Goal: Navigation & Orientation: Understand site structure

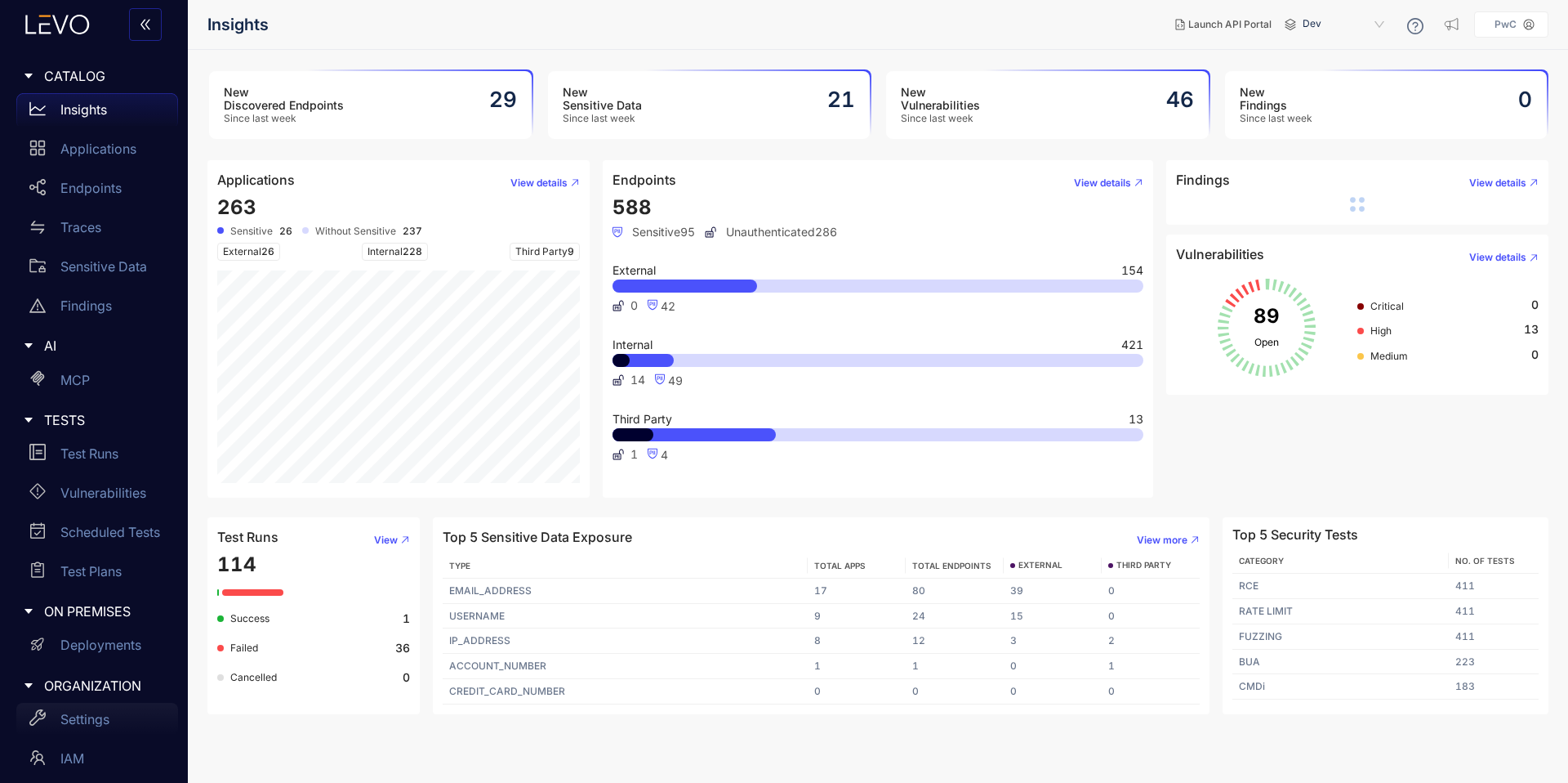
click at [69, 734] on div "Settings" at bounding box center [97, 719] width 162 height 33
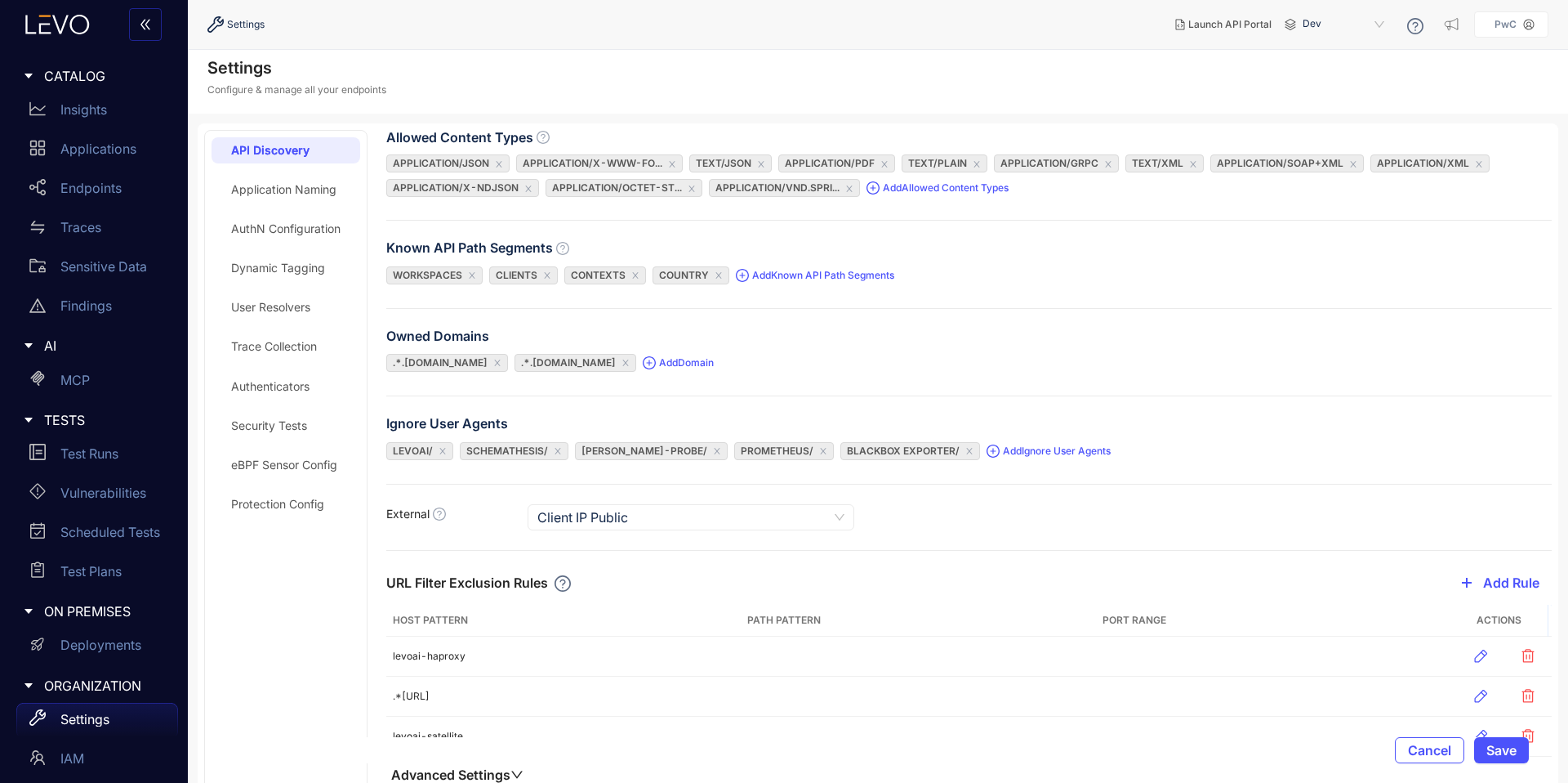
click at [248, 433] on div "Security Tests" at bounding box center [286, 425] width 149 height 26
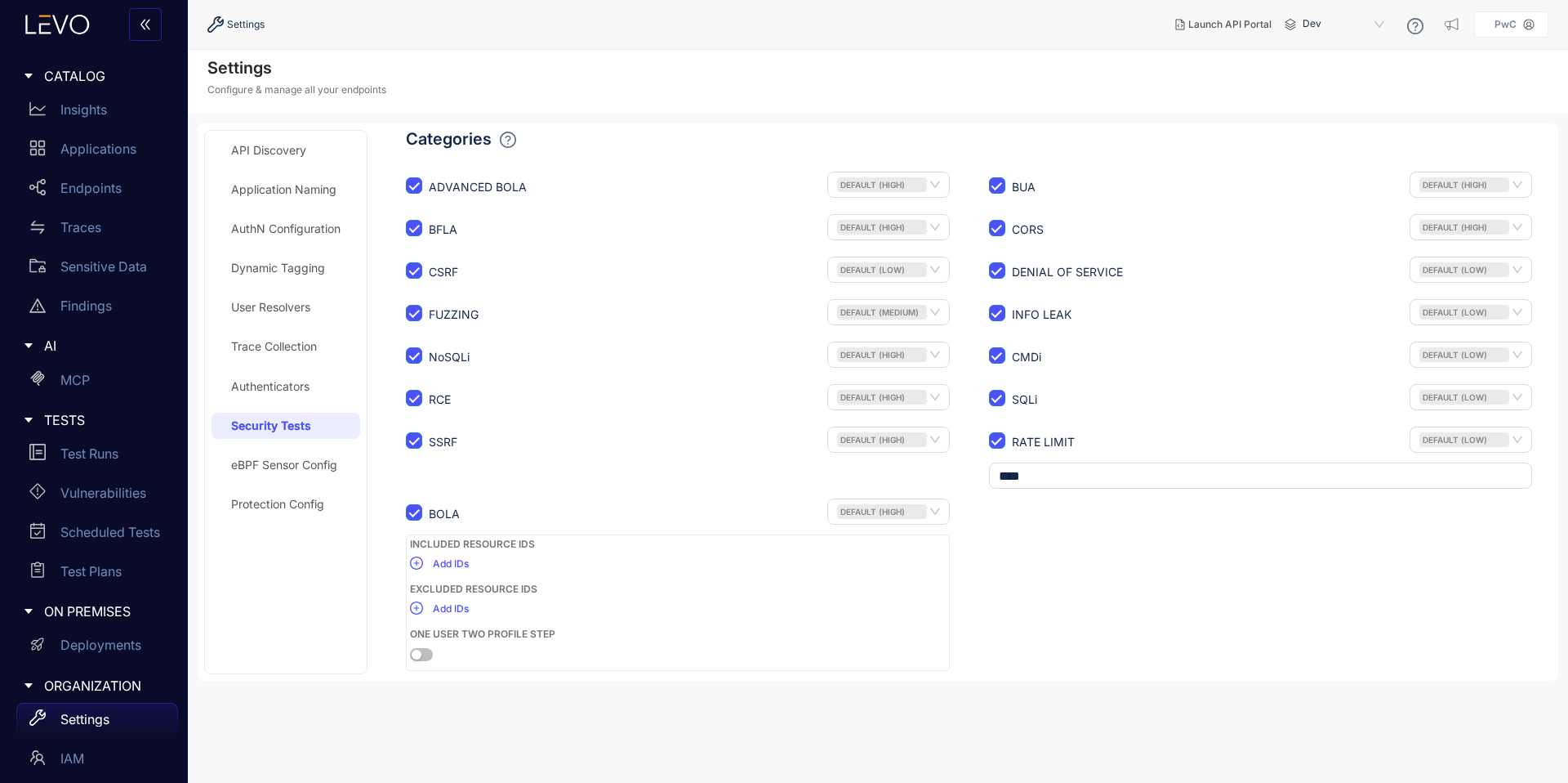
click at [257, 463] on div "eBPF Sensor Config" at bounding box center [285, 465] width 106 height 14
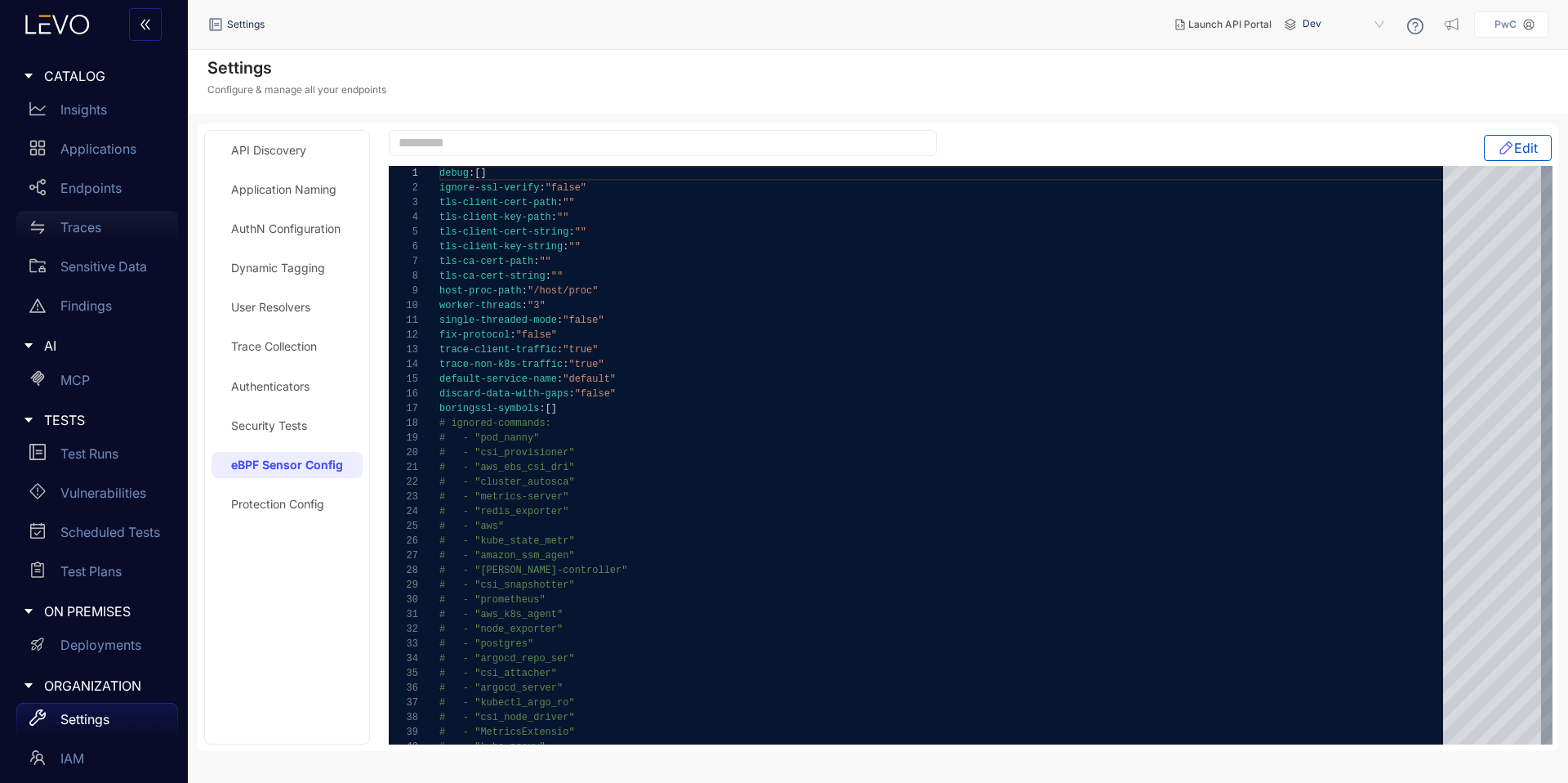
click at [86, 221] on p "Traces" at bounding box center [81, 227] width 41 height 14
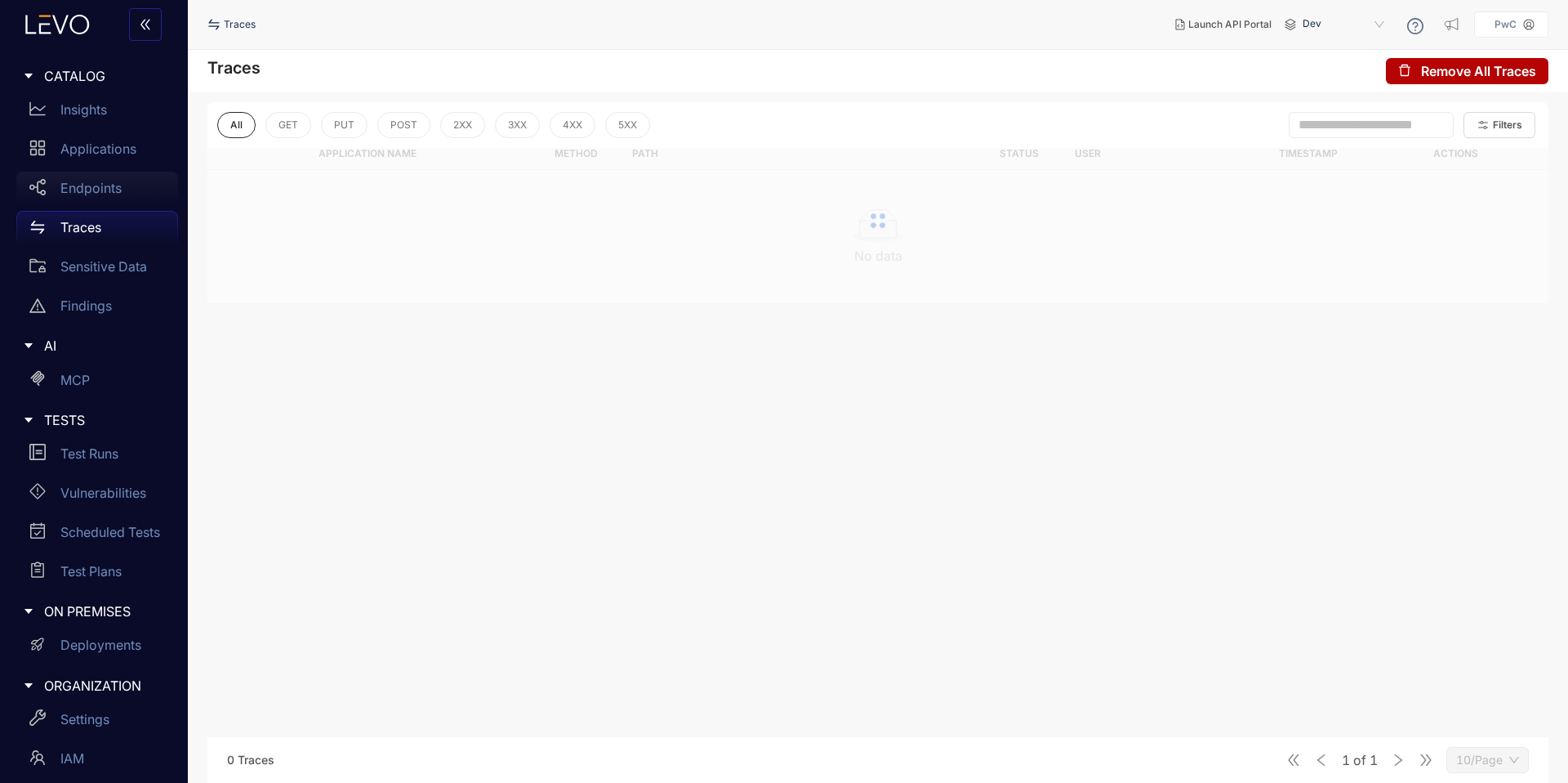
click at [93, 190] on p "Endpoints" at bounding box center [91, 187] width 61 height 14
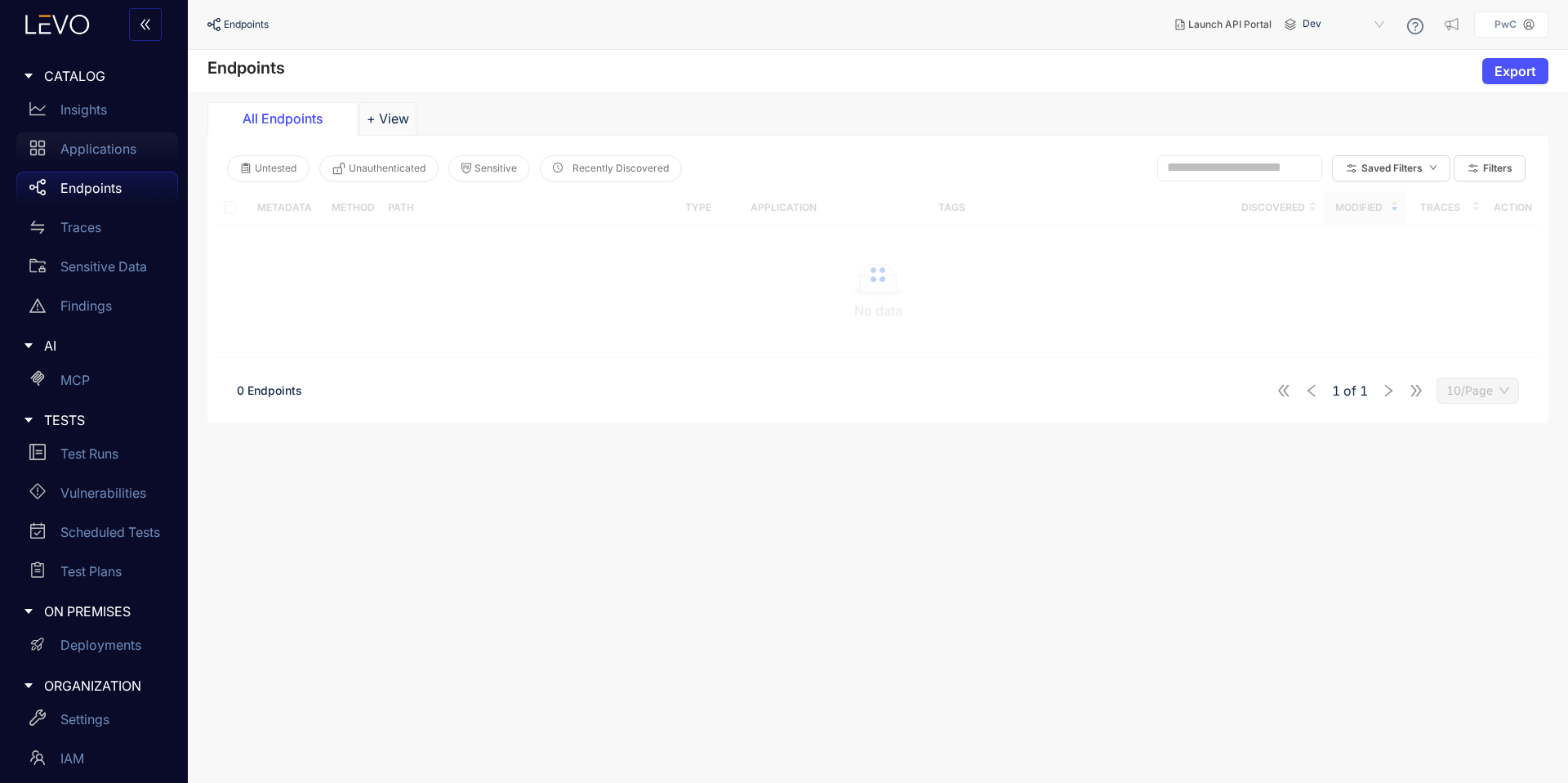
click at [99, 160] on div "Applications" at bounding box center [97, 149] width 162 height 33
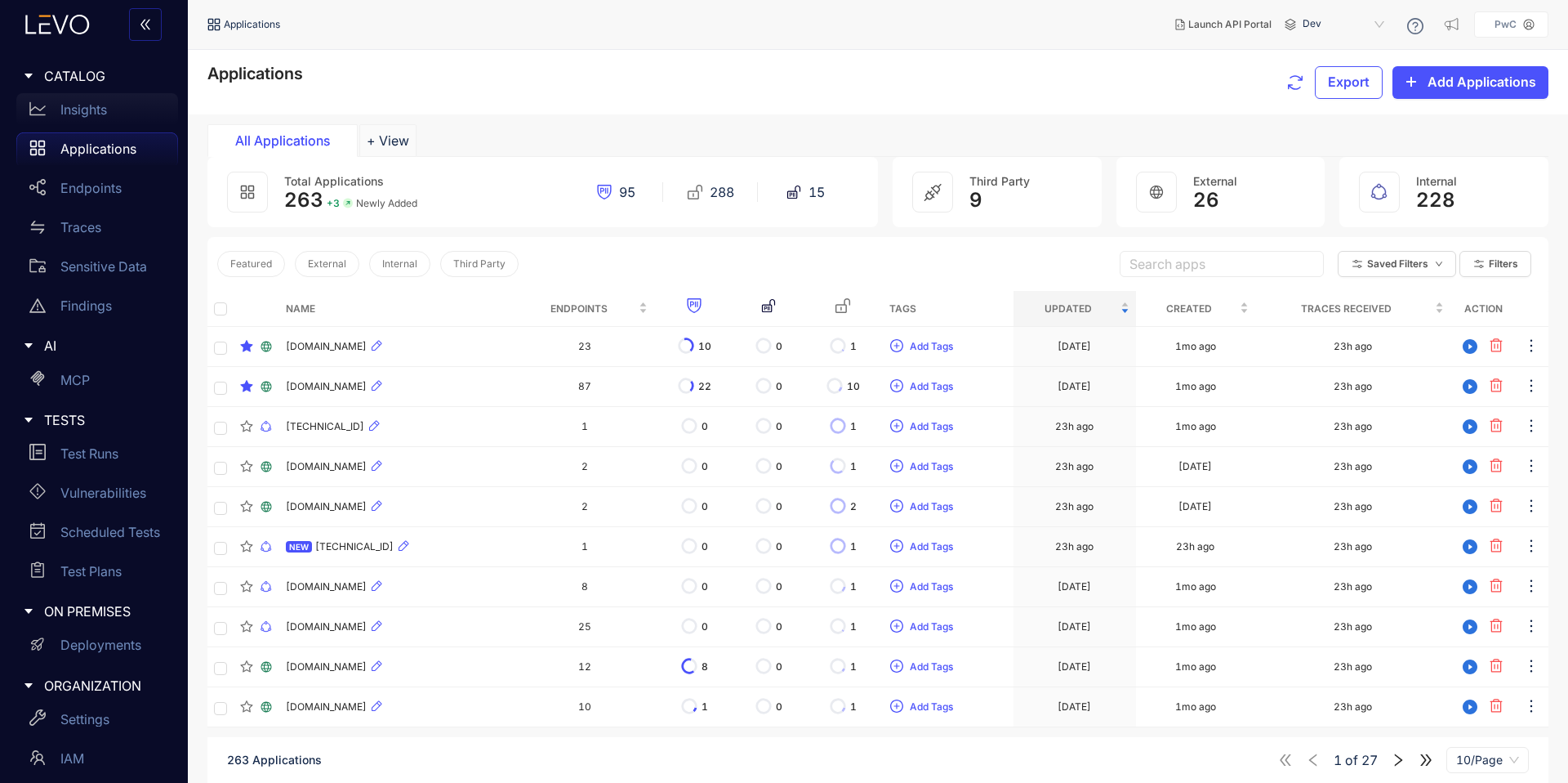
click at [105, 126] on div "Insights" at bounding box center [97, 109] width 162 height 33
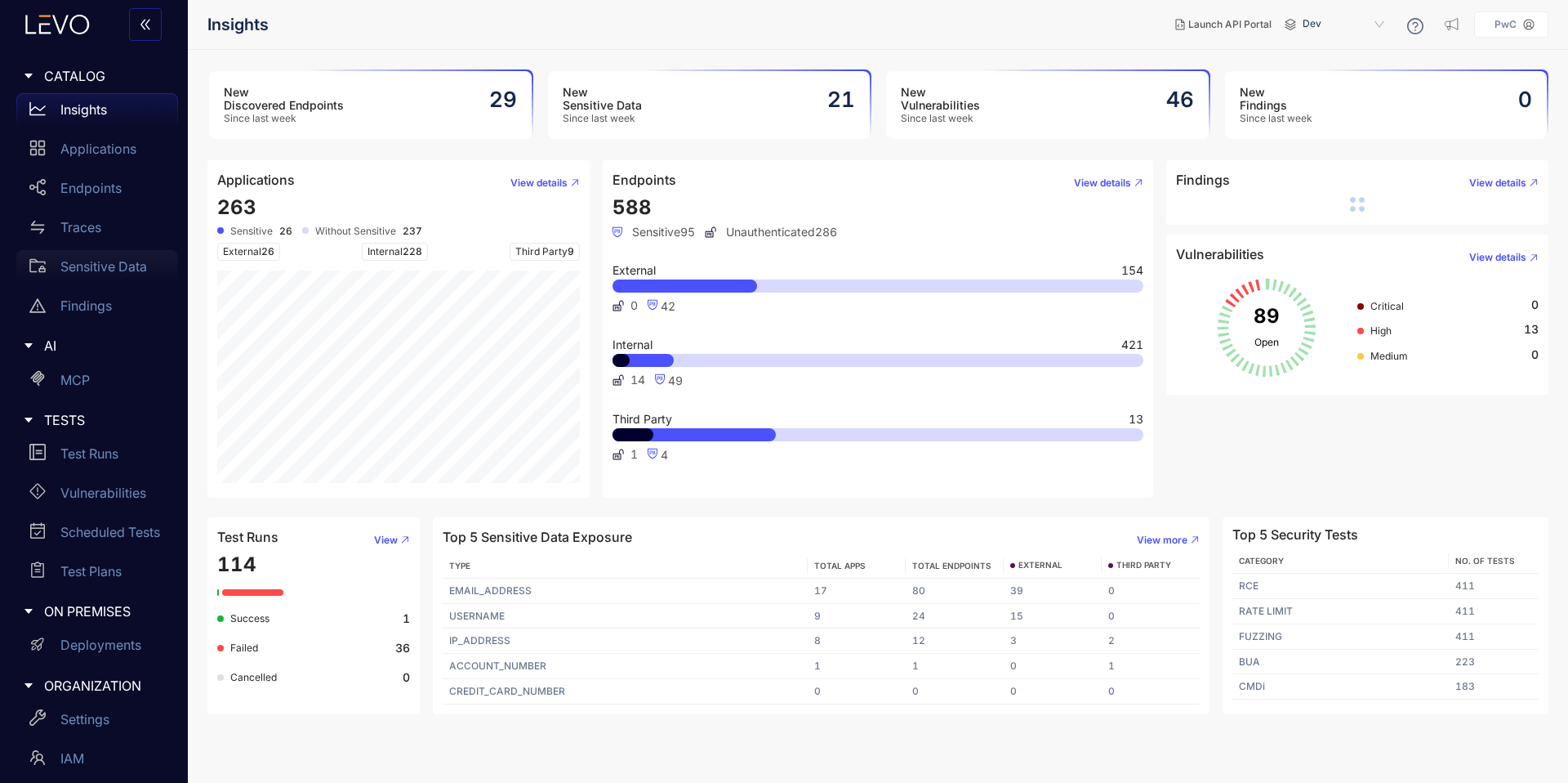
click at [103, 264] on p "Sensitive Data" at bounding box center [104, 266] width 87 height 14
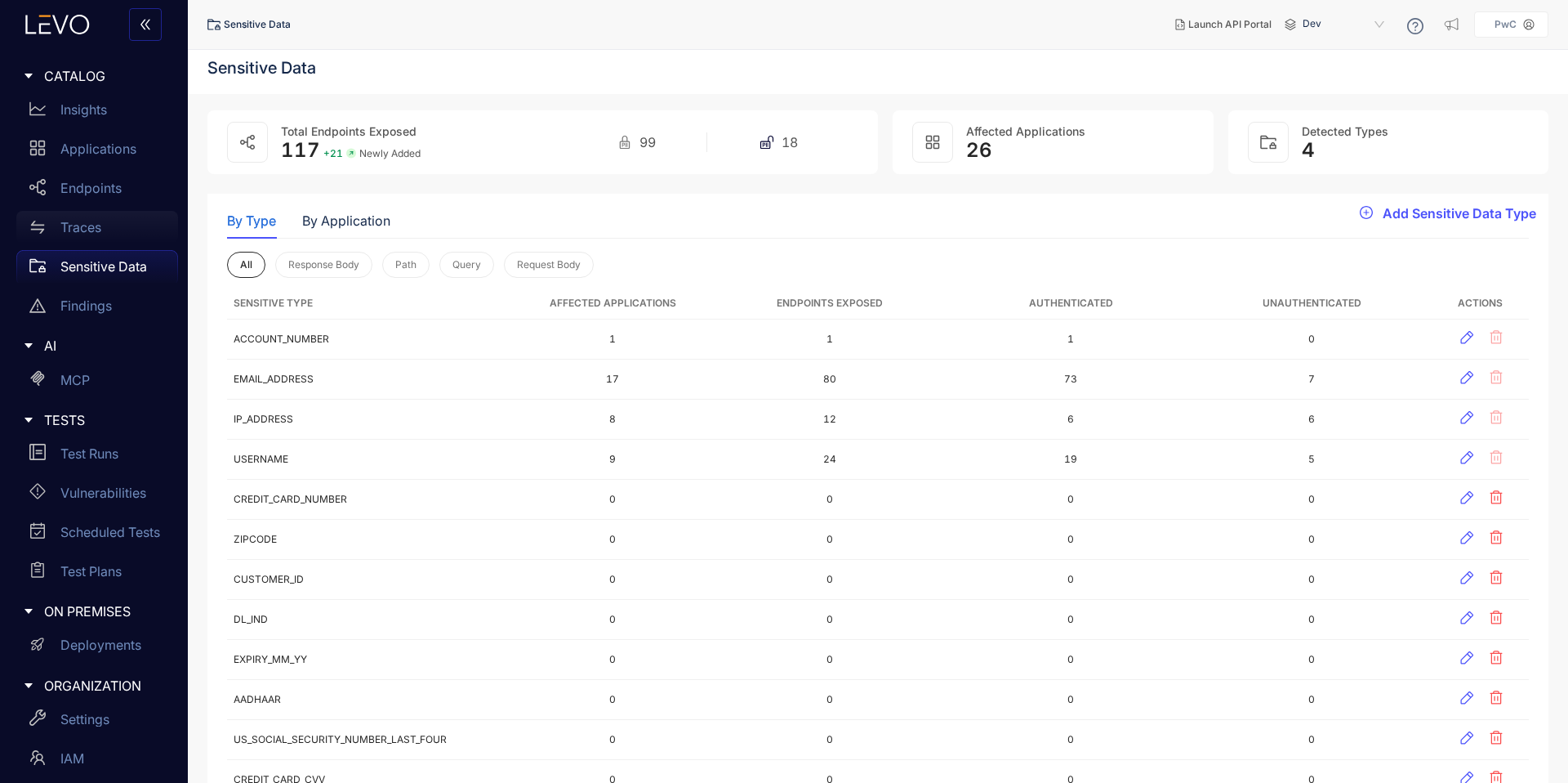
click at [105, 227] on div "Traces" at bounding box center [97, 227] width 162 height 33
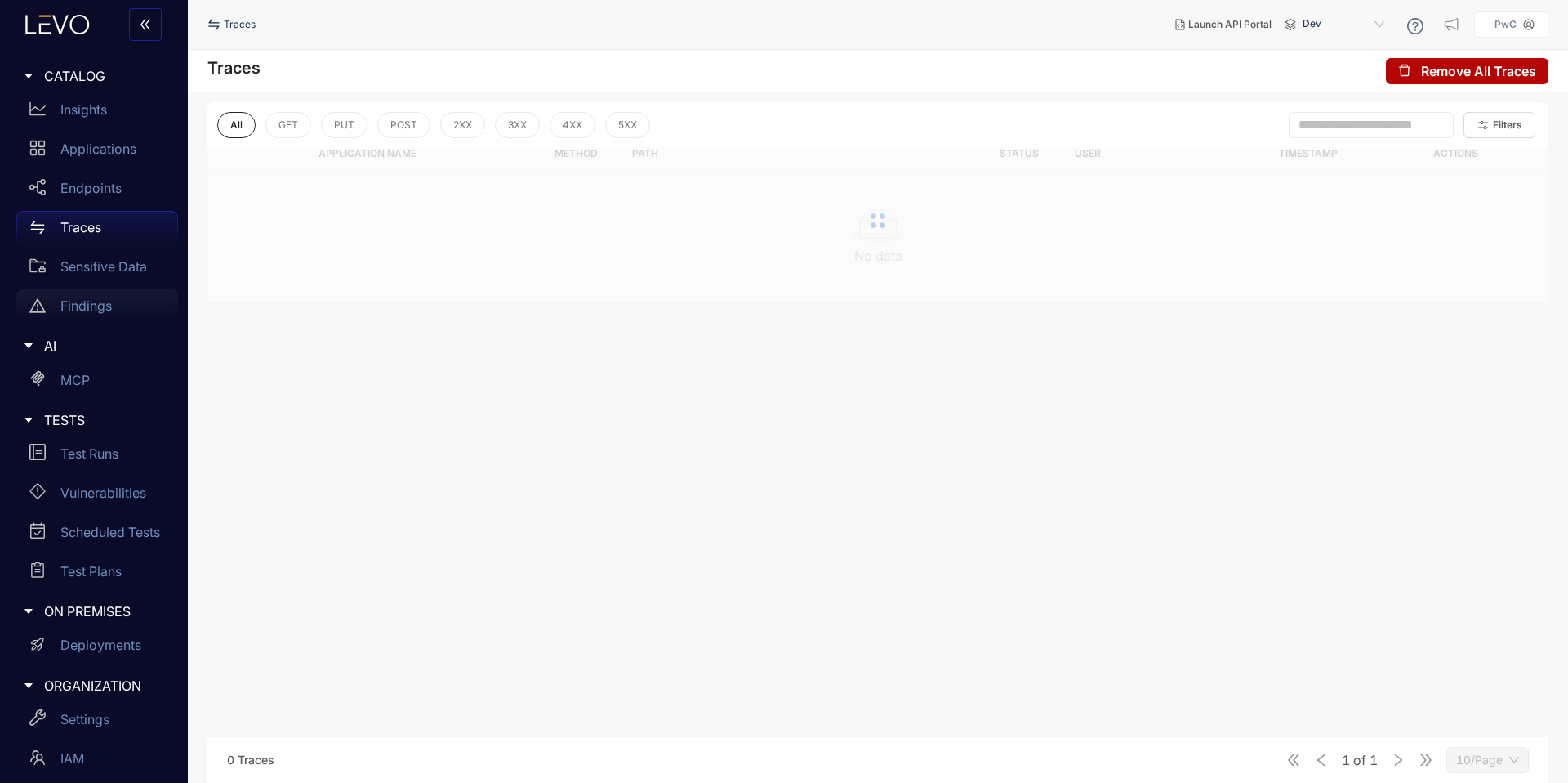
click at [104, 315] on div "Findings" at bounding box center [97, 306] width 162 height 33
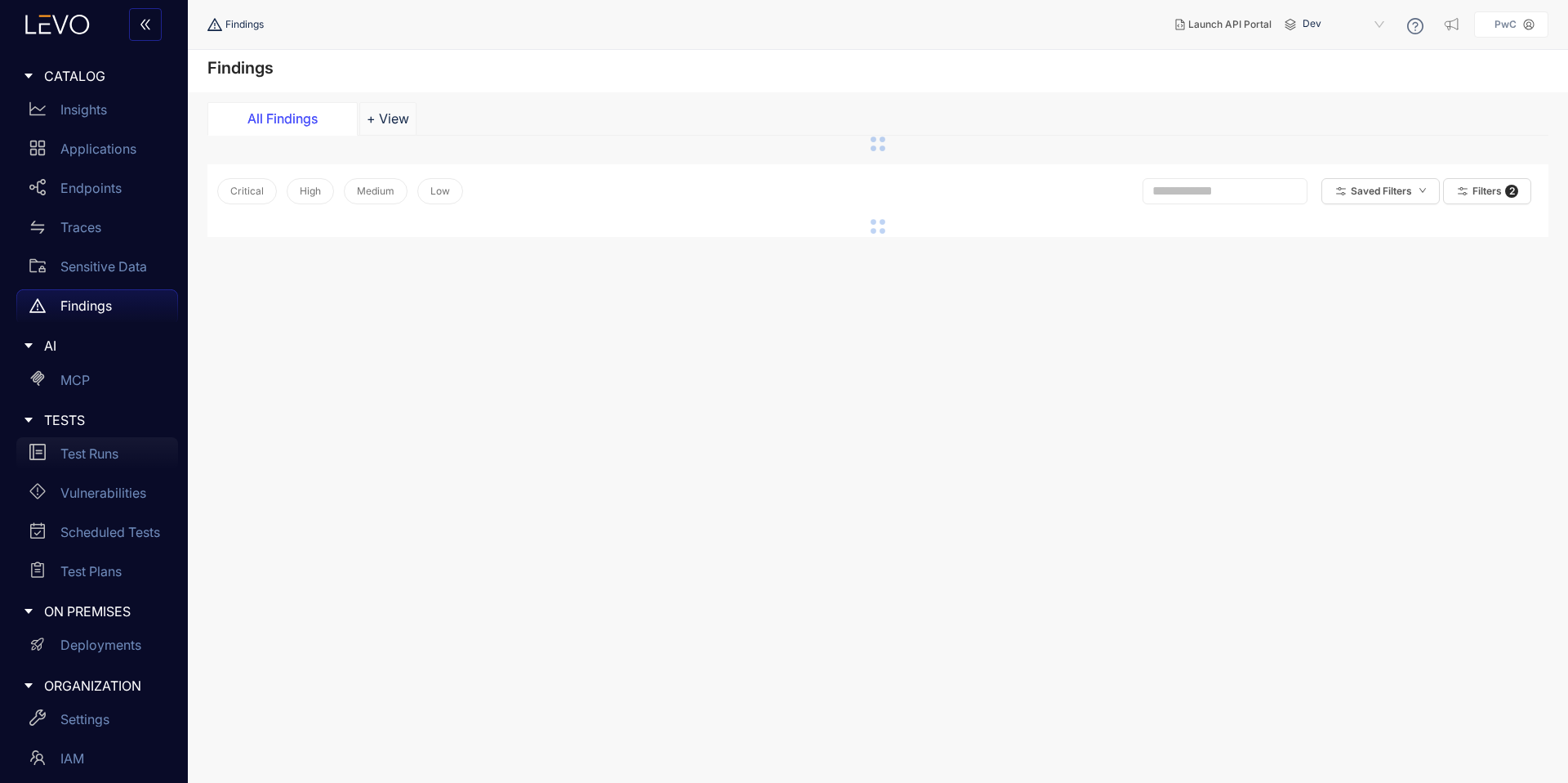
click at [97, 453] on p "Test Runs" at bounding box center [90, 453] width 58 height 14
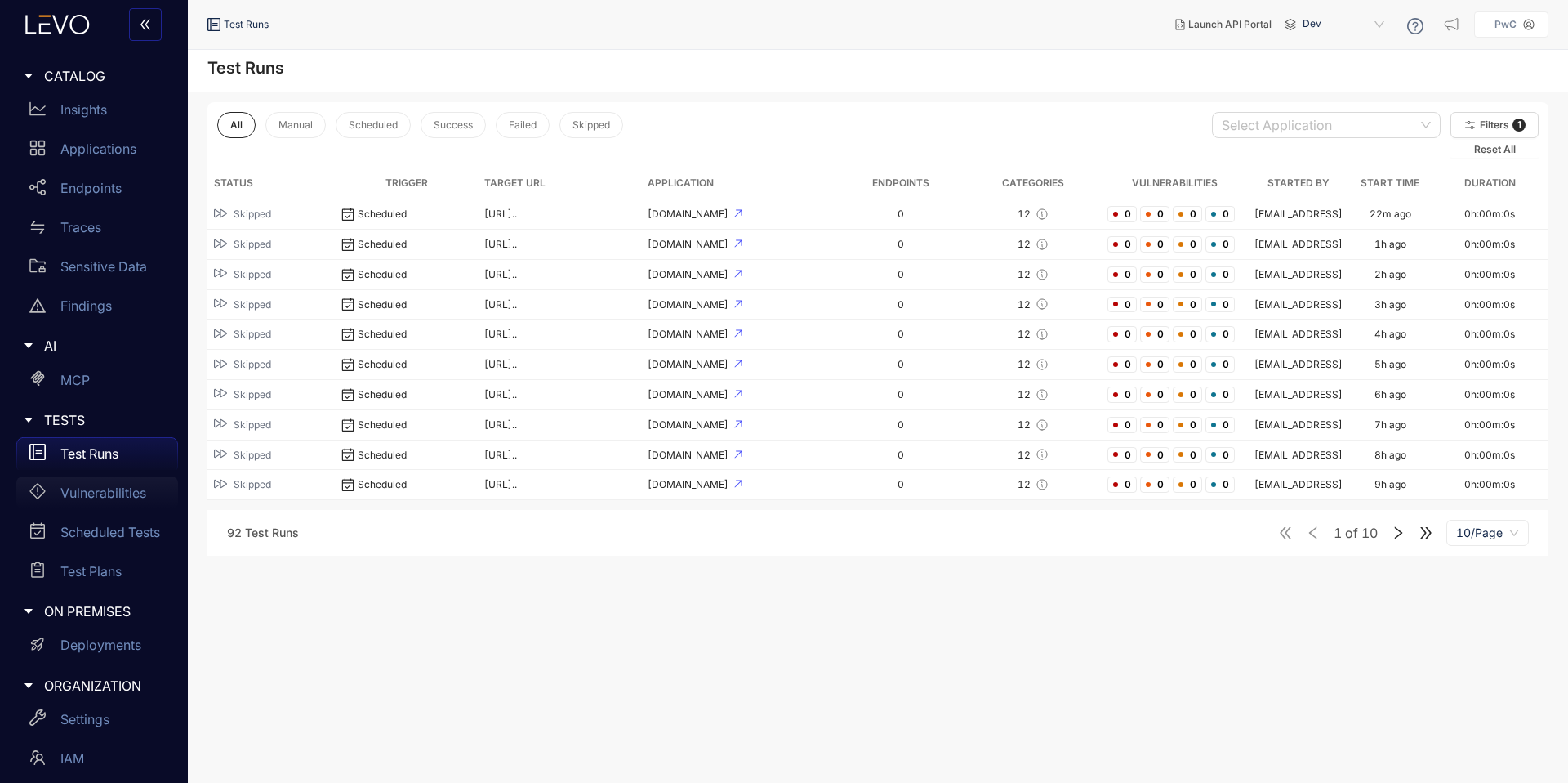
click at [111, 498] on p "Vulnerabilities" at bounding box center [103, 492] width 86 height 14
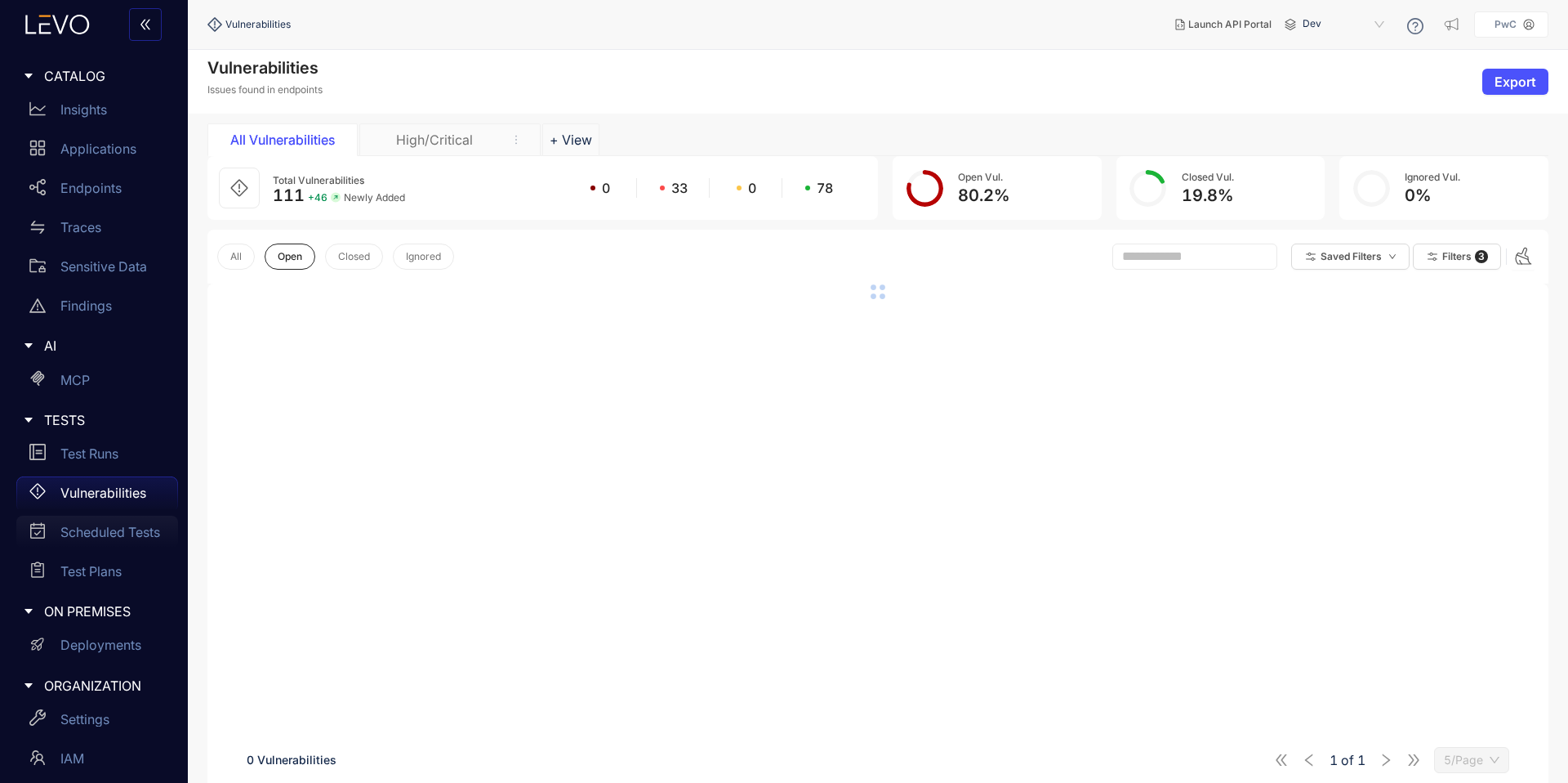
click at [115, 534] on p "Scheduled Tests" at bounding box center [110, 531] width 99 height 14
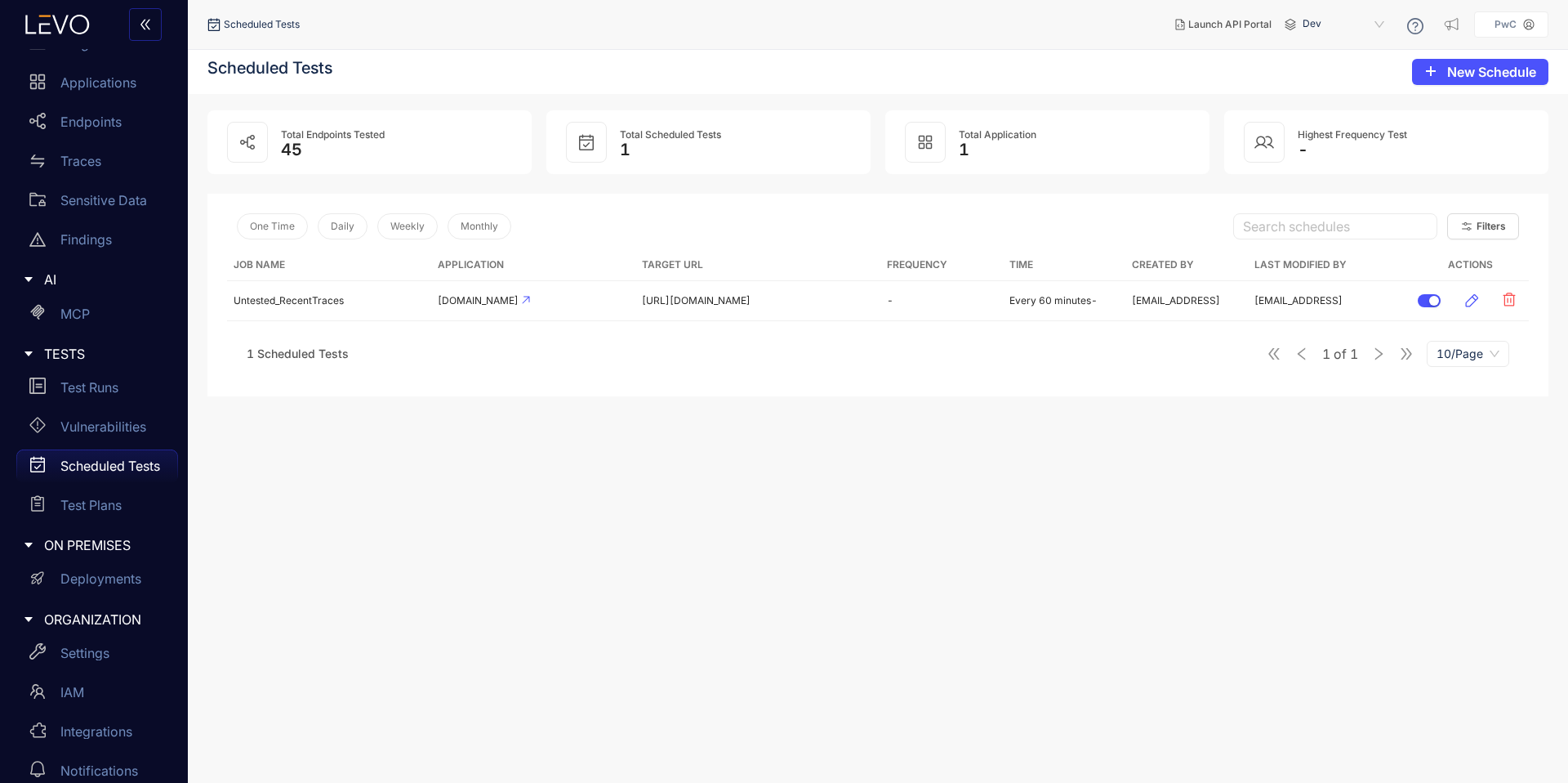
scroll to position [87, 0]
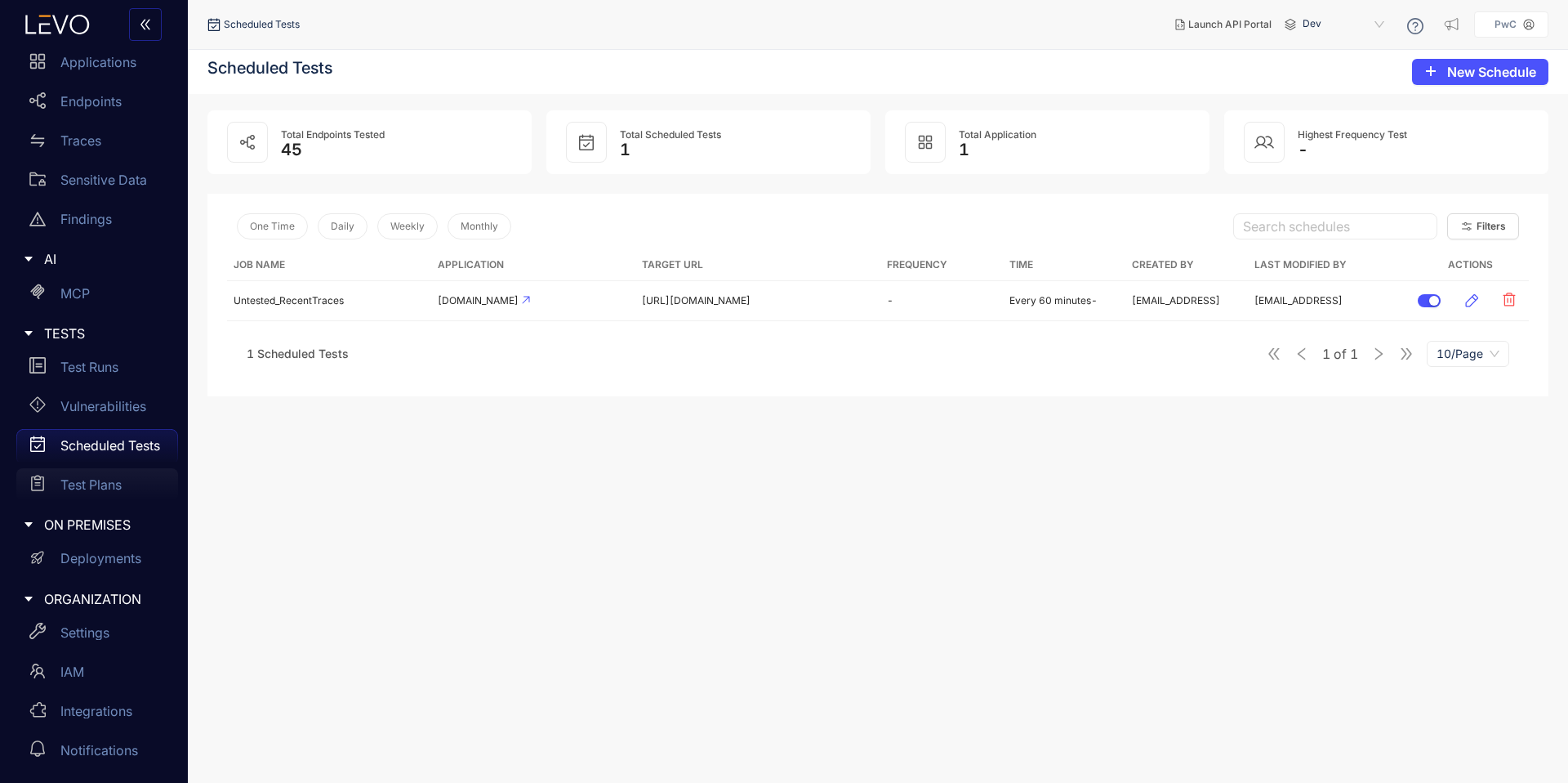
click at [104, 492] on p "Test Plans" at bounding box center [91, 484] width 61 height 14
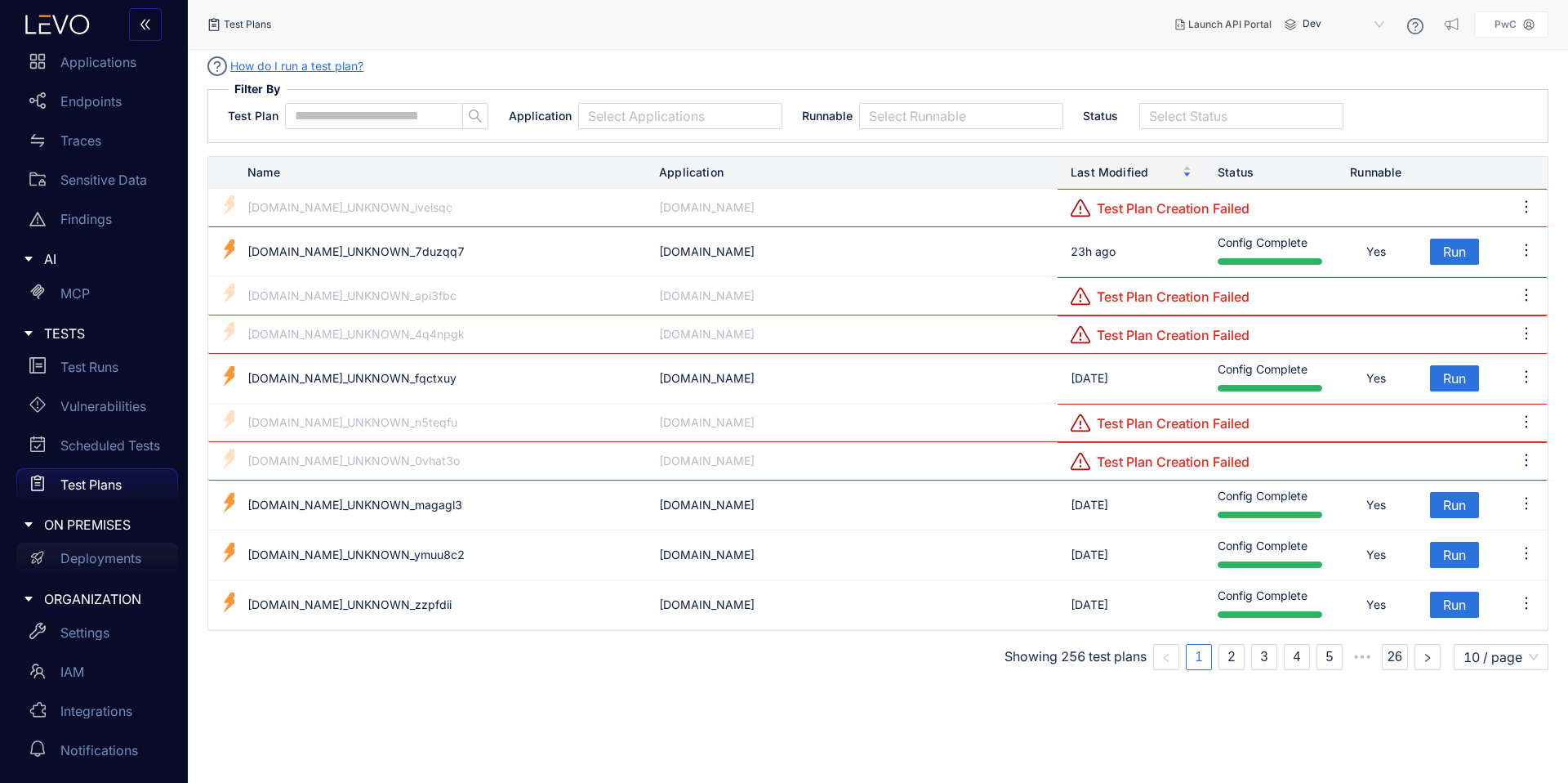
click at [106, 557] on p "Deployments" at bounding box center [101, 558] width 81 height 14
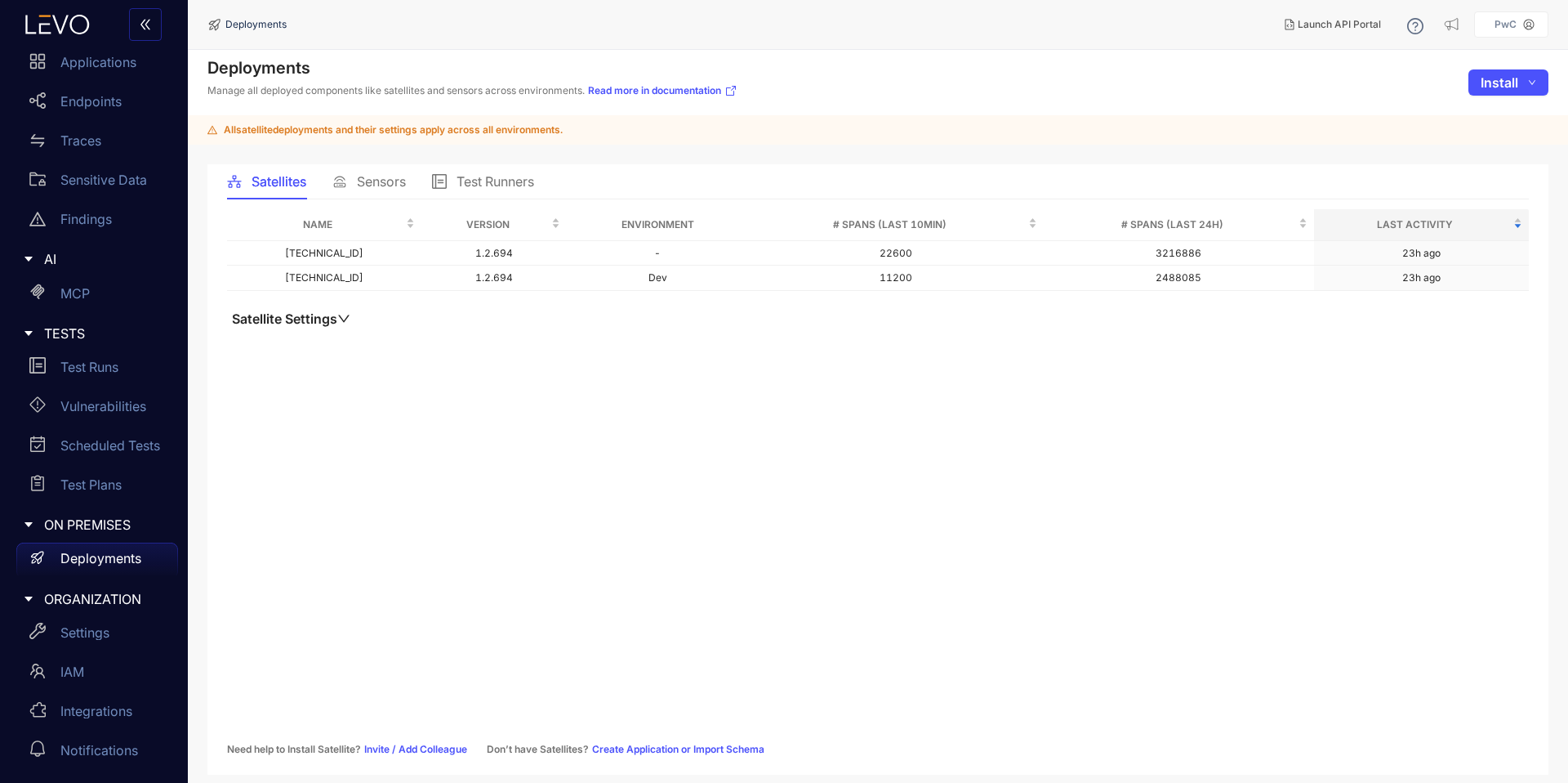
click at [385, 169] on div "Sensors" at bounding box center [370, 182] width 73 height 35
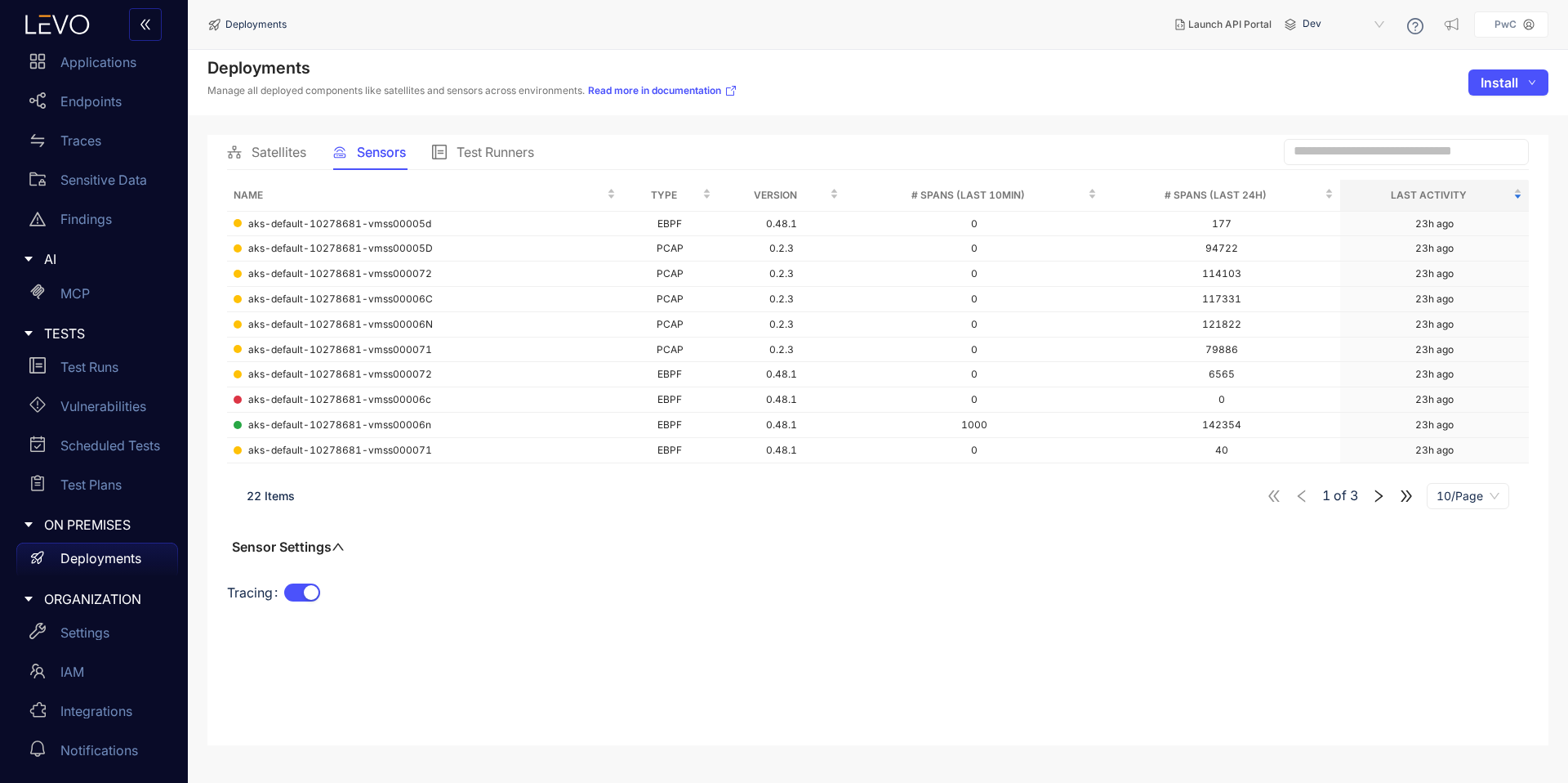
click at [471, 152] on span "Test Runners" at bounding box center [495, 152] width 77 height 14
